Goal: Find specific page/section: Find specific page/section

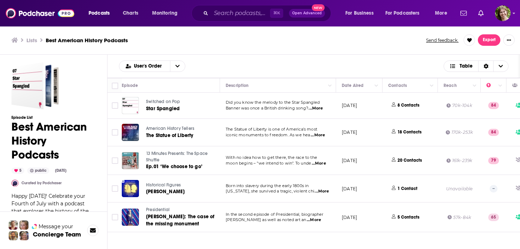
scroll to position [2, 0]
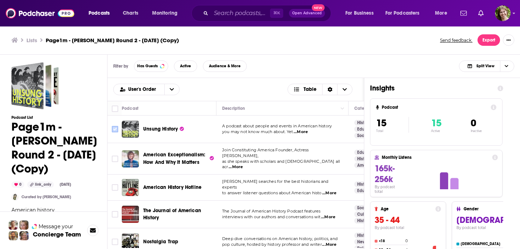
click at [115, 126] on input "Toggle select row" at bounding box center [115, 129] width 6 height 6
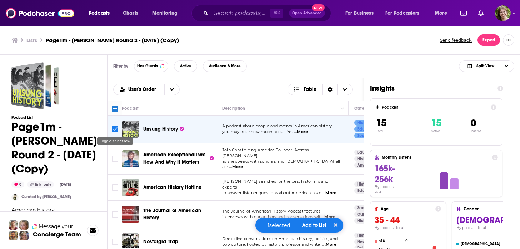
click at [115, 126] on input "Toggle select row" at bounding box center [115, 129] width 6 height 6
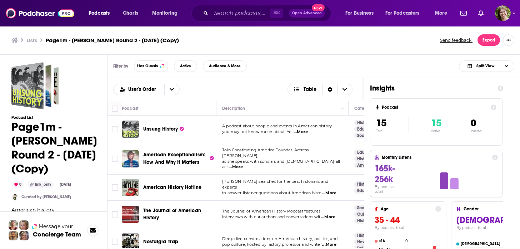
click at [350, 69] on div "Filter by Has Guests Active Audience & More Split View" at bounding box center [314, 66] width 413 height 23
click at [510, 41] on icon "Show More Button" at bounding box center [509, 40] width 4 height 4
click at [510, 40] on icon "Show More Button" at bounding box center [509, 40] width 4 height 4
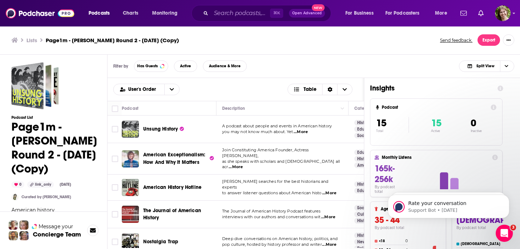
click at [371, 64] on div "Filter by Has Guests Active Audience & More Split View" at bounding box center [314, 66] width 413 height 23
click at [508, 66] on span "Choose View" at bounding box center [506, 66] width 12 height 11
click at [508, 66] on icon "Choose View" at bounding box center [507, 66] width 4 height 4
click at [511, 41] on button "Show More Button" at bounding box center [508, 39] width 11 height 11
click at [316, 65] on div "Filter by Has Guests Active Audience & More Split View" at bounding box center [314, 66] width 413 height 23
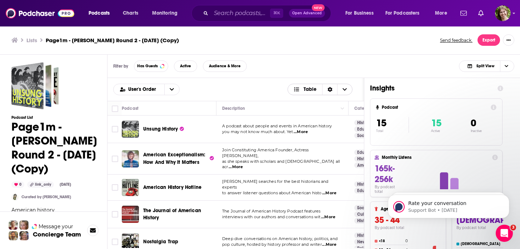
click at [329, 89] on icon "Sort Direction" at bounding box center [330, 89] width 5 height 5
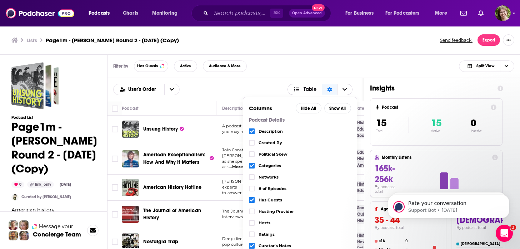
click at [329, 89] on icon "Sort Direction" at bounding box center [329, 89] width 5 height 5
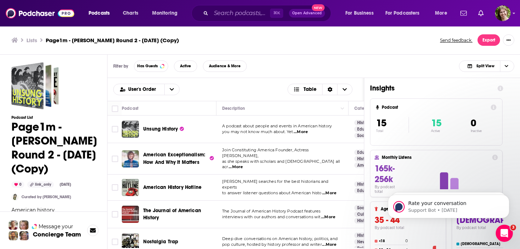
click at [253, 75] on div "Filter by Has Guests Active Audience & More Split View" at bounding box center [314, 66] width 413 height 23
click at [116, 126] on input "Toggle select row" at bounding box center [115, 129] width 6 height 6
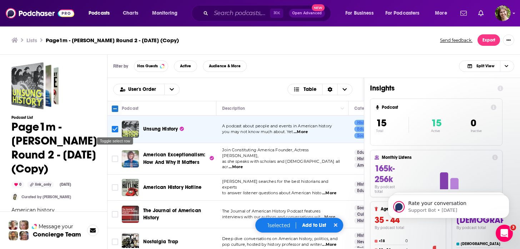
click at [115, 126] on input "Toggle select row" at bounding box center [115, 129] width 6 height 6
checkbox input "false"
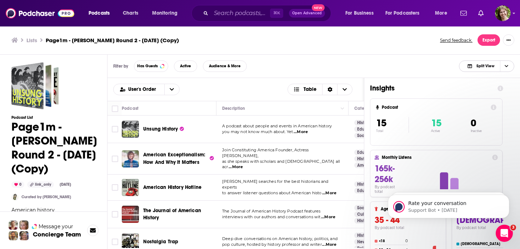
click at [505, 61] on span "Choose View" at bounding box center [506, 66] width 12 height 11
click at [501, 89] on icon at bounding box center [501, 88] width 6 height 6
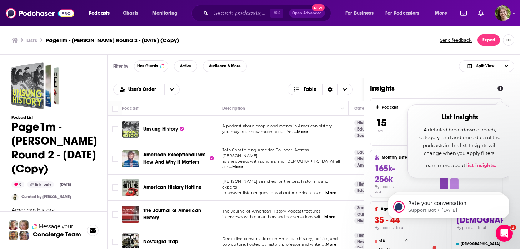
click at [358, 93] on div "User's Order Table" at bounding box center [236, 89] width 256 height 23
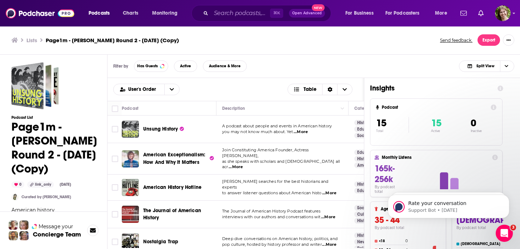
click at [361, 93] on div "User's Order Table" at bounding box center [236, 89] width 256 height 23
click at [250, 85] on div "User's Order Table" at bounding box center [235, 89] width 245 height 11
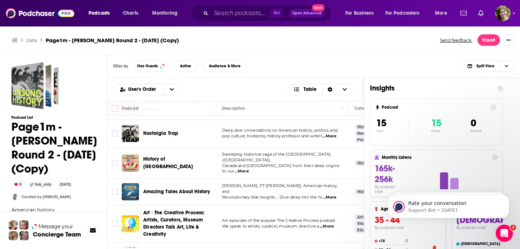
scroll to position [29, 0]
